Goal: Use online tool/utility: Utilize a website feature to perform a specific function

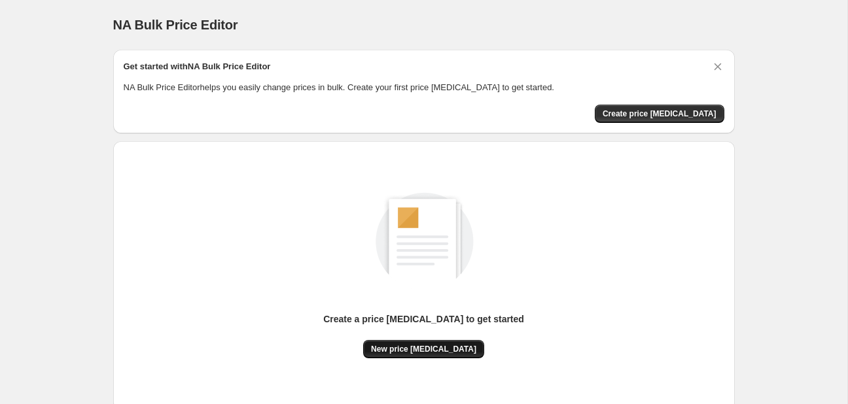
click at [457, 345] on span "New price [MEDICAL_DATA]" at bounding box center [423, 349] width 105 height 10
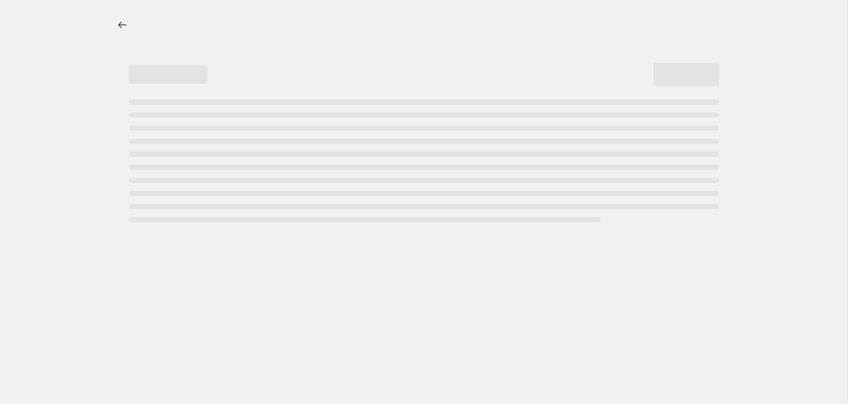
select select "percentage"
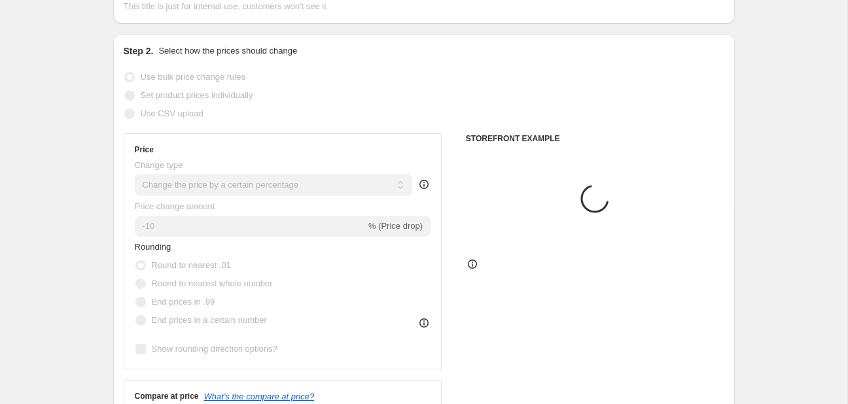
scroll to position [207, 0]
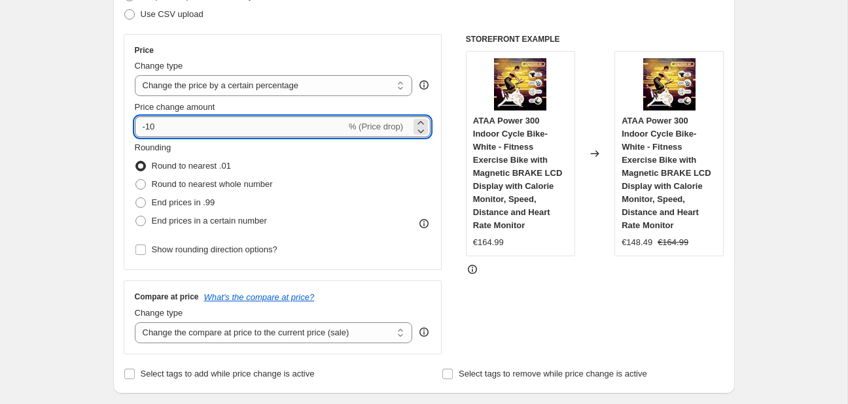
click at [230, 124] on input "-10" at bounding box center [240, 126] width 211 height 21
type input "-1"
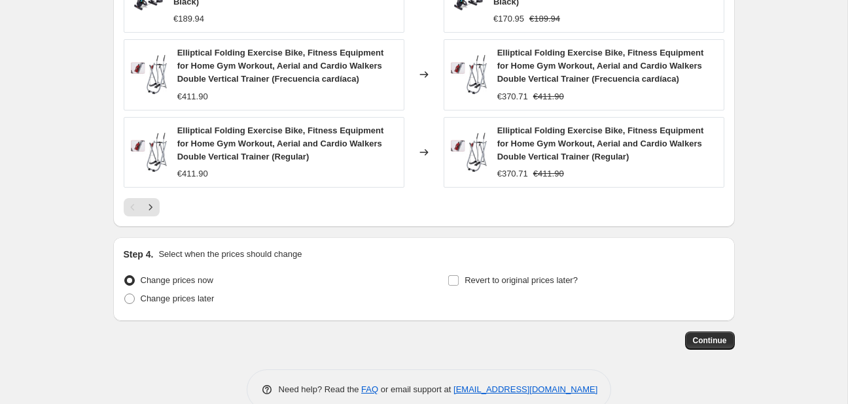
scroll to position [988, 0]
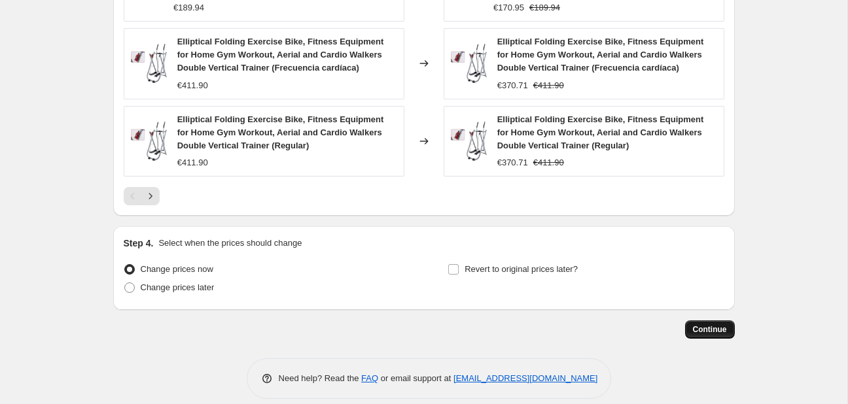
type input "-30"
click at [717, 324] on span "Continue" at bounding box center [710, 329] width 34 height 10
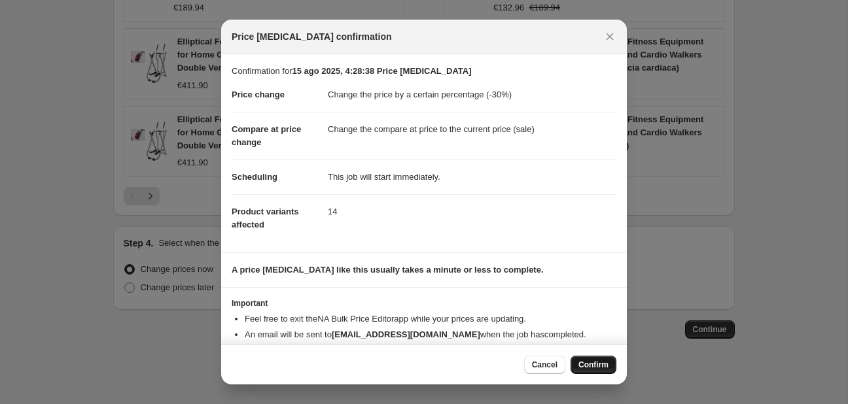
click at [592, 362] on span "Confirm" at bounding box center [593, 365] width 30 height 10
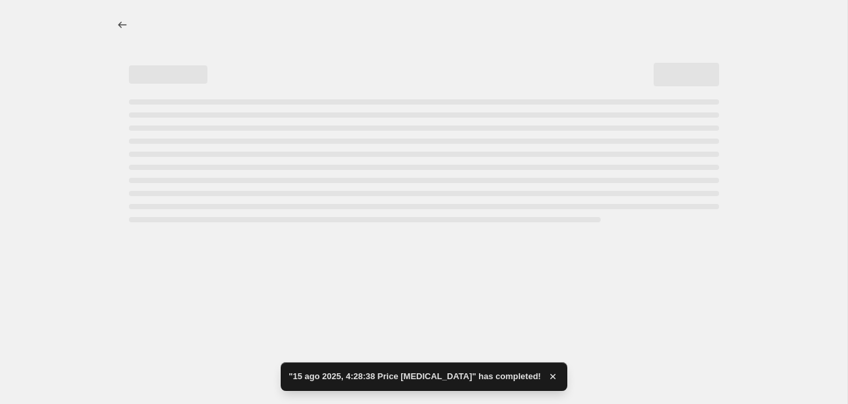
select select "percentage"
